Goal: Information Seeking & Learning: Learn about a topic

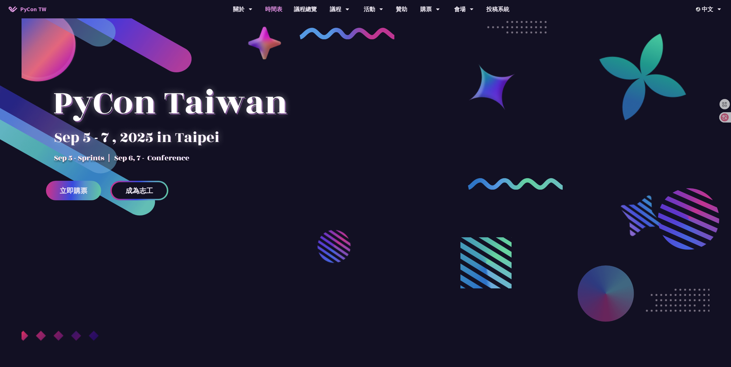
click at [283, 9] on link "時間表" at bounding box center [273, 9] width 29 height 18
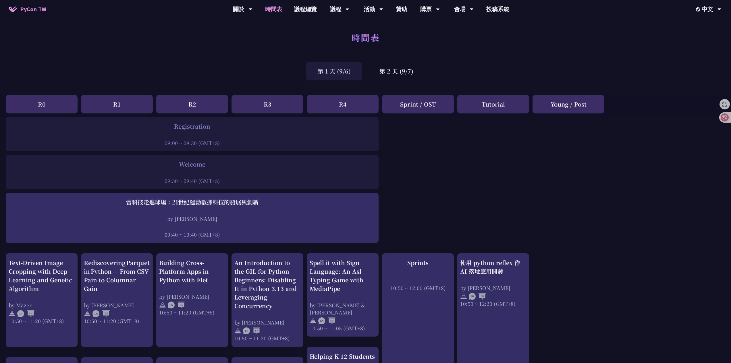
click at [422, 105] on div "Sprint / OST" at bounding box center [418, 104] width 72 height 19
click at [343, 110] on div "R4" at bounding box center [343, 104] width 72 height 19
click at [245, 110] on div "R3" at bounding box center [267, 104] width 72 height 19
click at [156, 114] on div "R0 R1 R2 R3 R4 Sprint / OST Tutorial Young / Post" at bounding box center [365, 106] width 731 height 22
click at [53, 117] on div "R0 R1 R2 R3 R4 Sprint / OST Tutorial Young / Post" at bounding box center [365, 106] width 731 height 22
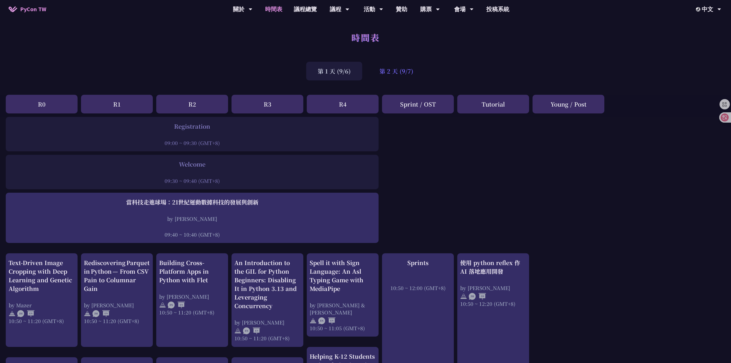
click at [410, 76] on div "第 2 天 (9/7)" at bounding box center [396, 71] width 57 height 19
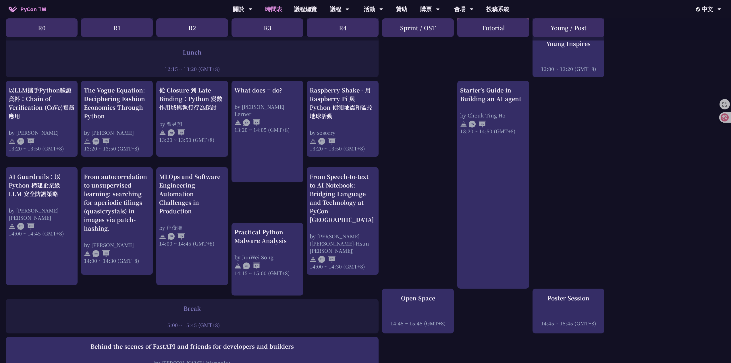
scroll to position [460, 0]
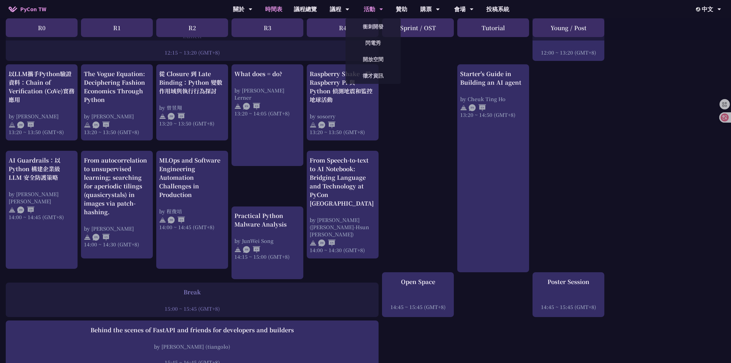
click at [378, 11] on div "活動" at bounding box center [374, 9] width 20 height 18
click at [364, 62] on link "開放空間" at bounding box center [372, 59] width 55 height 13
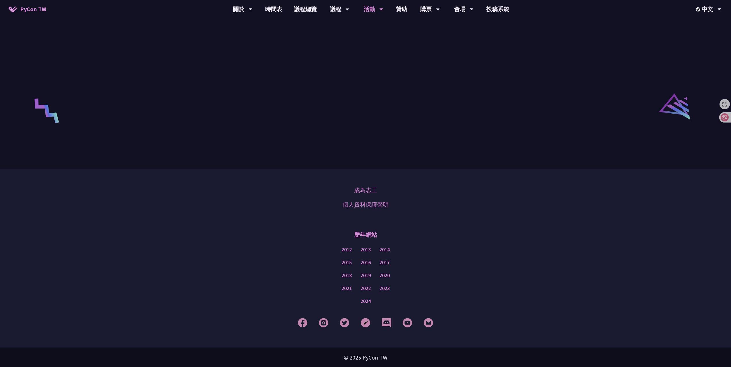
scroll to position [924, 0]
click at [309, 10] on link "議程總覽" at bounding box center [305, 9] width 34 height 18
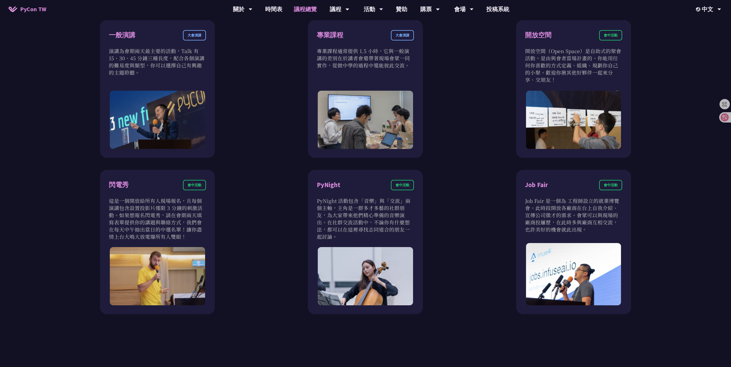
scroll to position [345, 0]
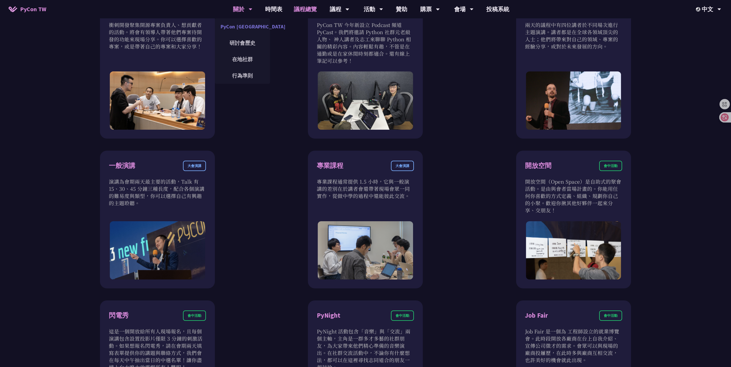
click at [251, 30] on link "PyCon [GEOGRAPHIC_DATA]" at bounding box center [242, 26] width 55 height 13
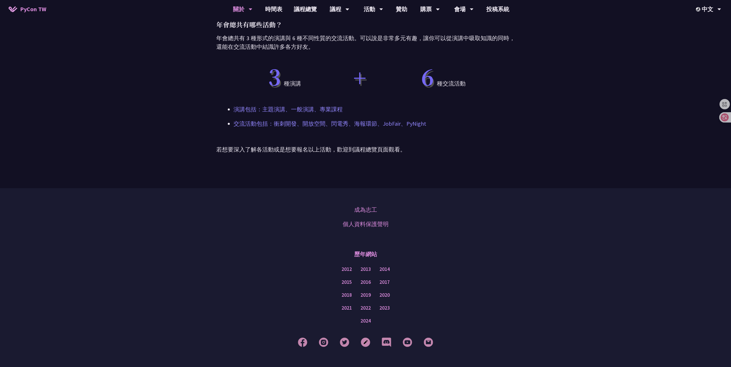
scroll to position [453, 0]
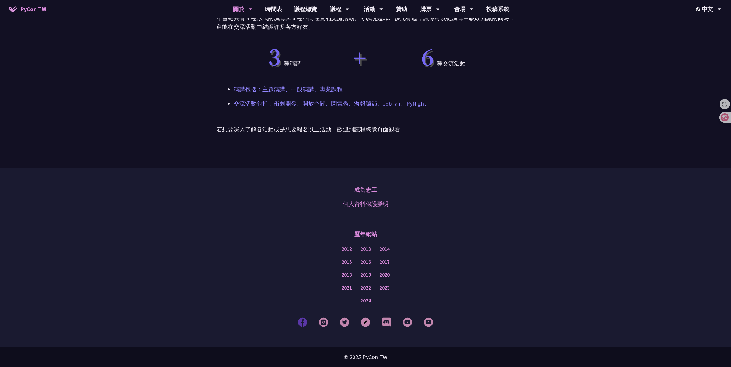
click at [299, 321] on img at bounding box center [302, 322] width 9 height 9
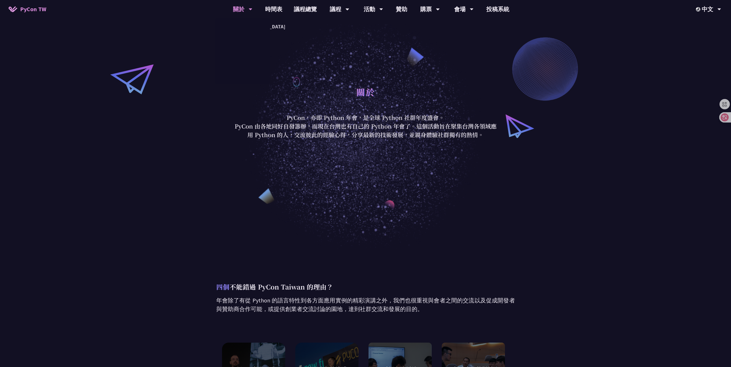
scroll to position [0, 0]
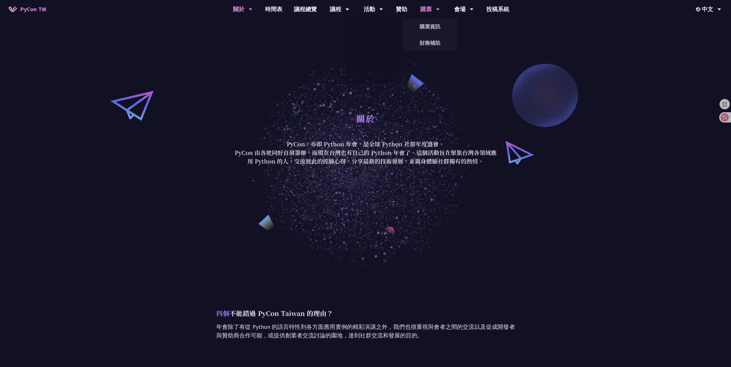
click at [423, 7] on div "購票" at bounding box center [430, 9] width 20 height 18
click at [424, 22] on link "購票資訊" at bounding box center [429, 26] width 55 height 13
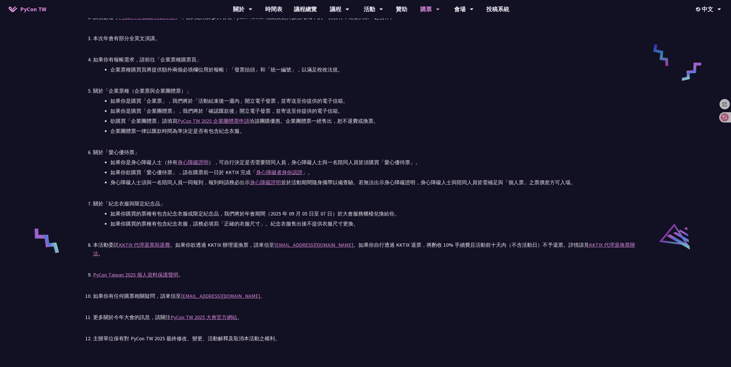
scroll to position [1120, 0]
